Goal: Task Accomplishment & Management: Complete application form

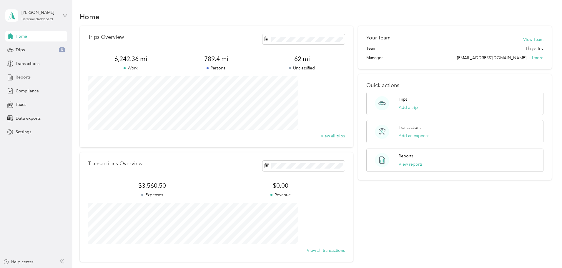
click at [26, 76] on span "Reports" at bounding box center [23, 77] width 15 height 6
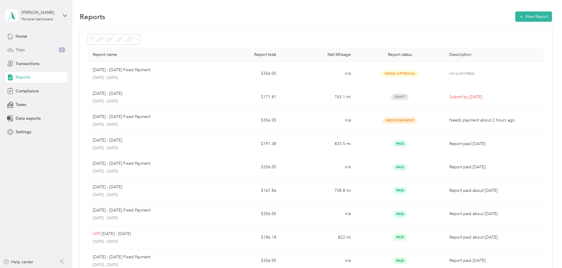
click at [38, 50] on div "Trips 8" at bounding box center [36, 50] width 62 height 11
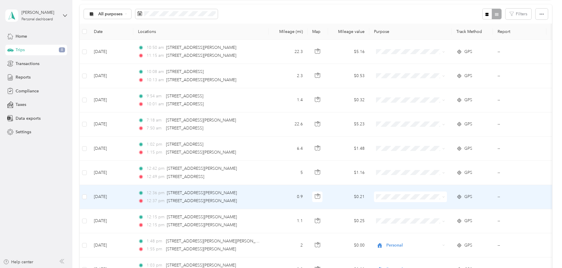
scroll to position [88, 0]
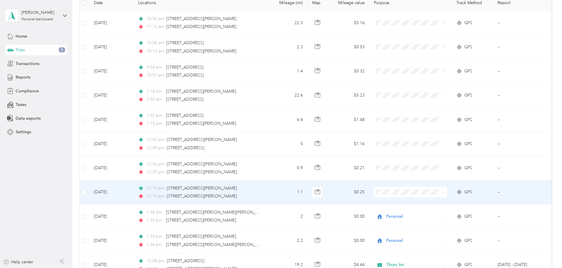
click at [435, 201] on span "Thryv, Inc" at bounding box center [455, 203] width 54 height 6
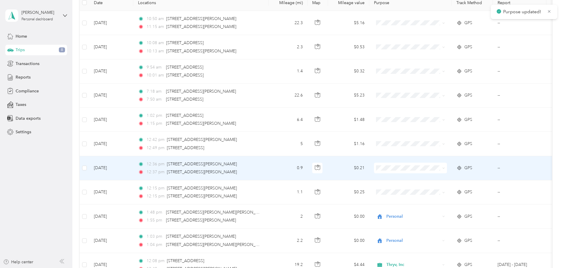
click at [432, 178] on span "Thryv, Inc" at bounding box center [455, 179] width 54 height 6
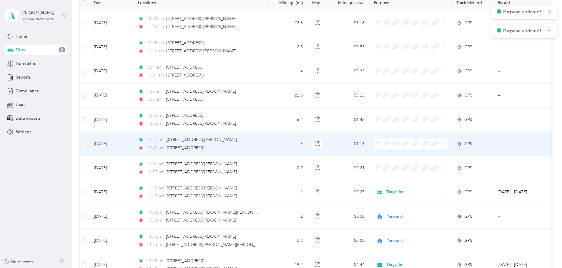
click at [425, 153] on span "Thryv, Inc" at bounding box center [449, 155] width 65 height 6
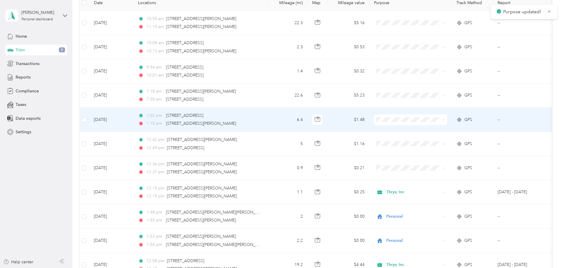
click at [434, 129] on span "Thryv, Inc" at bounding box center [455, 131] width 54 height 6
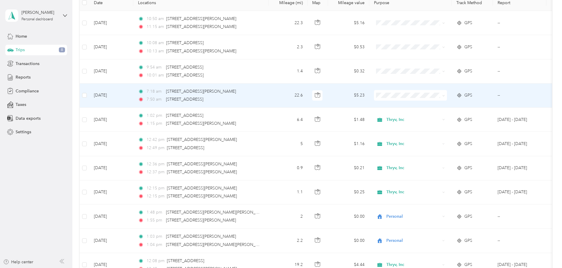
click at [423, 92] on span at bounding box center [410, 95] width 73 height 11
click at [443, 105] on span "Thryv, Inc" at bounding box center [455, 106] width 54 height 6
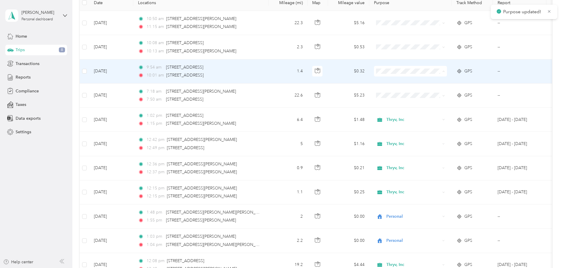
click at [437, 80] on span "Thryv, Inc" at bounding box center [455, 82] width 54 height 6
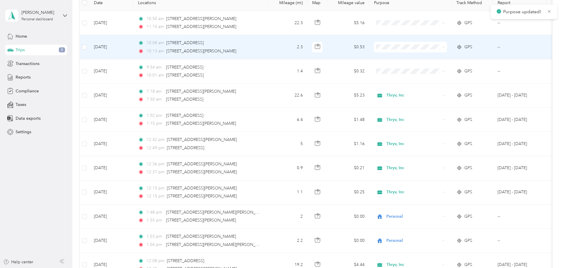
click at [433, 56] on span "Thryv, Inc" at bounding box center [455, 56] width 54 height 6
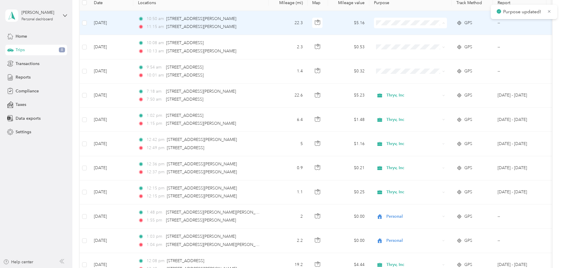
click at [436, 34] on span "Thryv, Inc" at bounding box center [455, 34] width 54 height 6
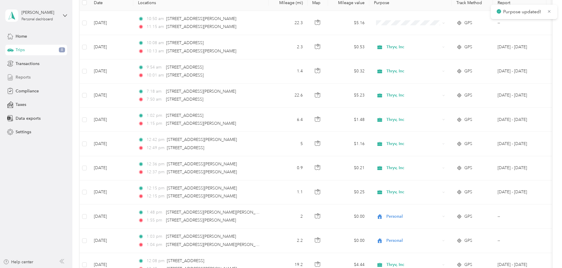
click at [22, 76] on span "Reports" at bounding box center [23, 77] width 15 height 6
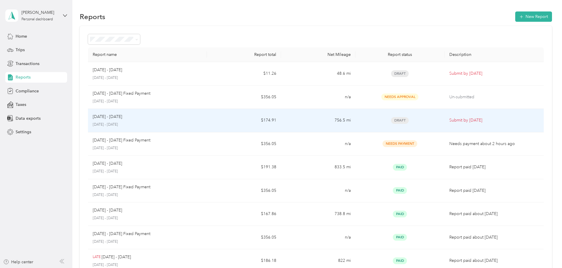
click at [304, 122] on td "756.5 mi" at bounding box center [318, 121] width 74 height 24
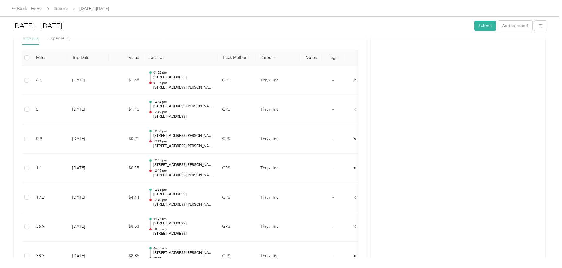
scroll to position [147, 0]
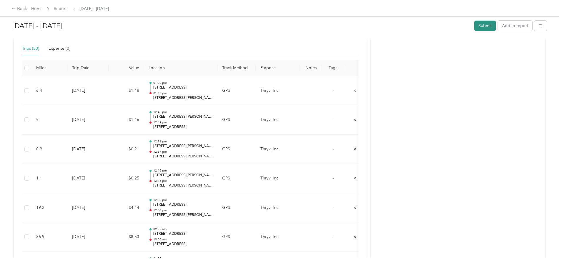
click at [474, 24] on button "Submit" at bounding box center [484, 26] width 21 height 10
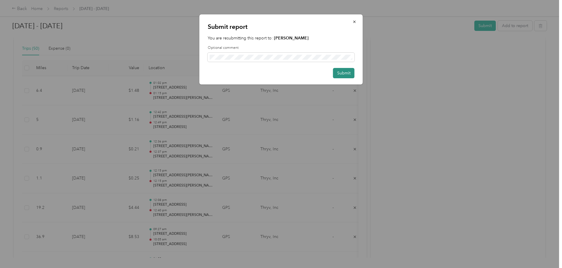
click at [347, 73] on button "Submit" at bounding box center [343, 73] width 21 height 10
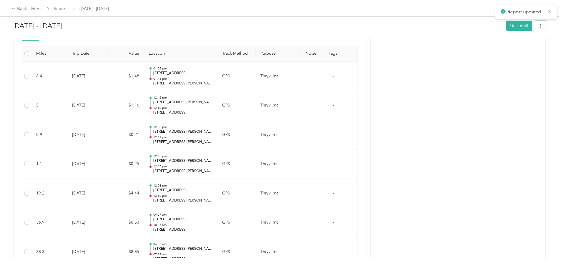
scroll to position [133, 0]
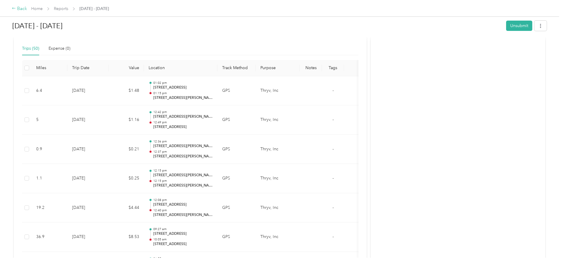
click at [27, 7] on div "Back" at bounding box center [19, 8] width 15 height 7
